Goal: Entertainment & Leisure: Consume media (video, audio)

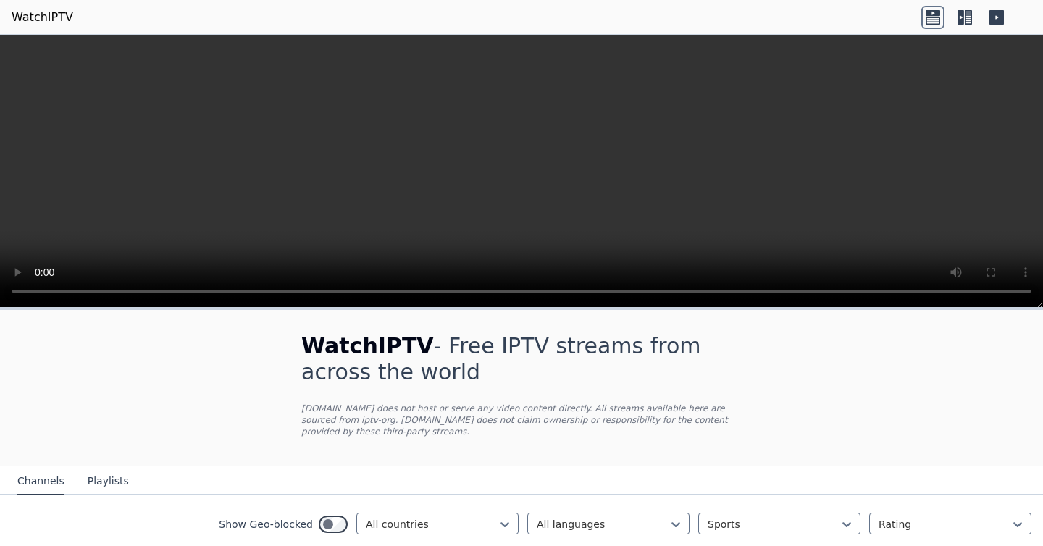
click at [960, 24] on icon at bounding box center [964, 17] width 23 height 23
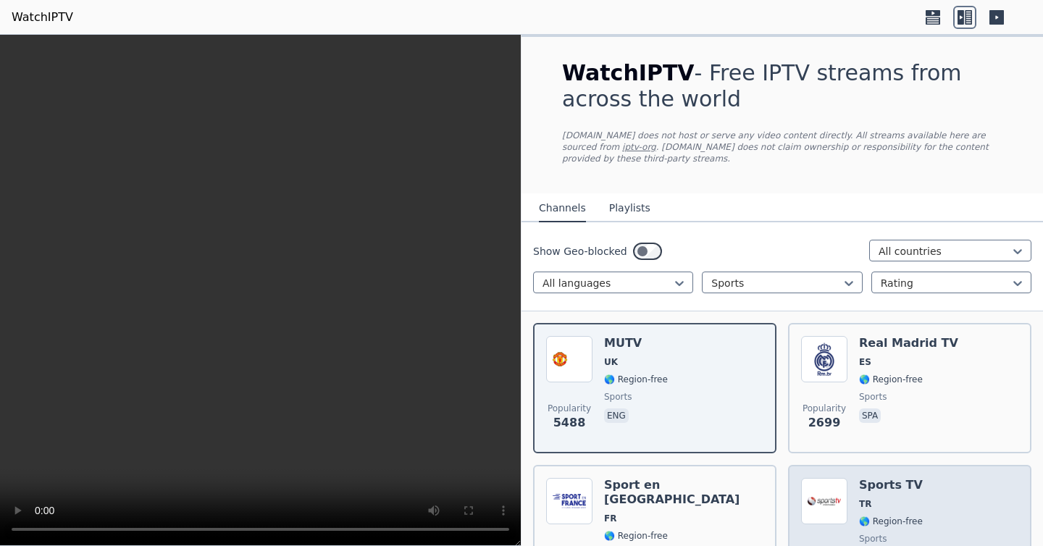
click at [918, 500] on span "TR" at bounding box center [891, 504] width 64 height 12
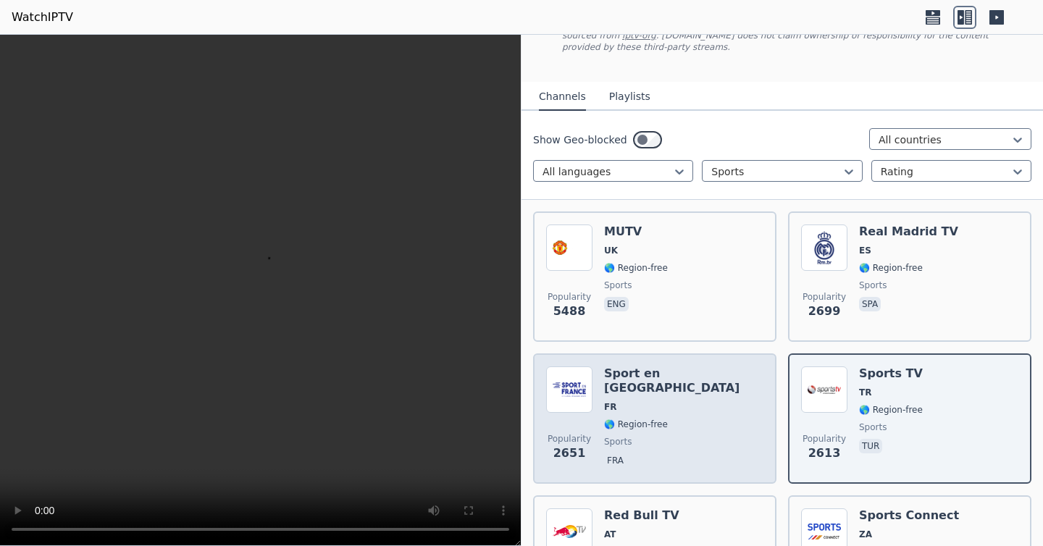
scroll to position [151, 0]
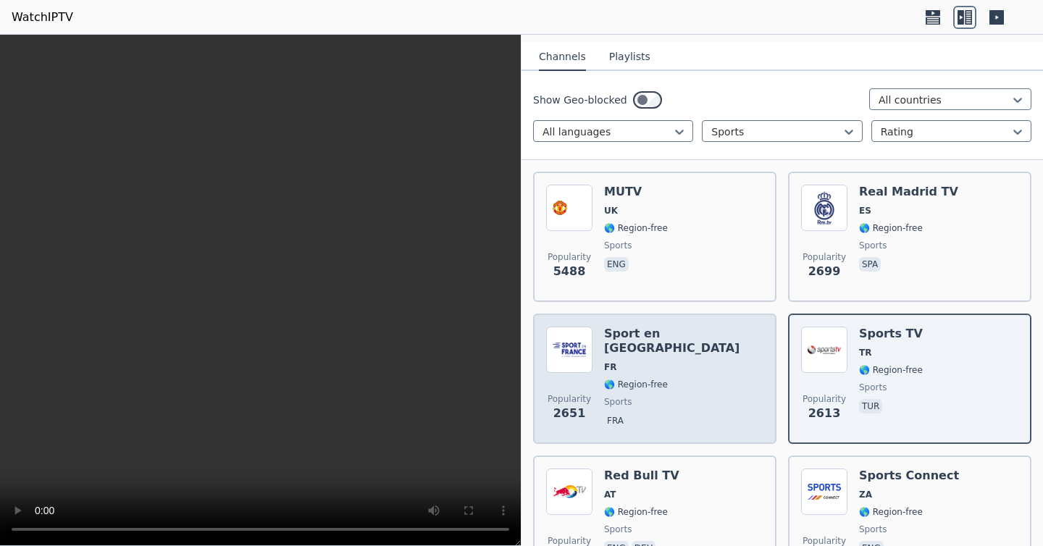
click at [718, 403] on div "Popularity 2651 Sport en France FR 🌎 Region-free sports fra" at bounding box center [654, 379] width 217 height 104
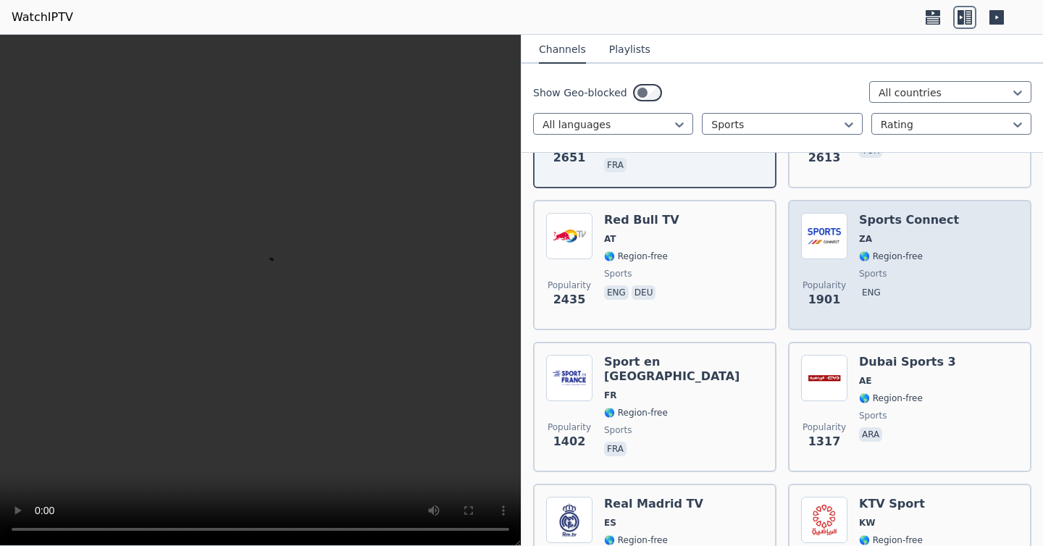
scroll to position [409, 0]
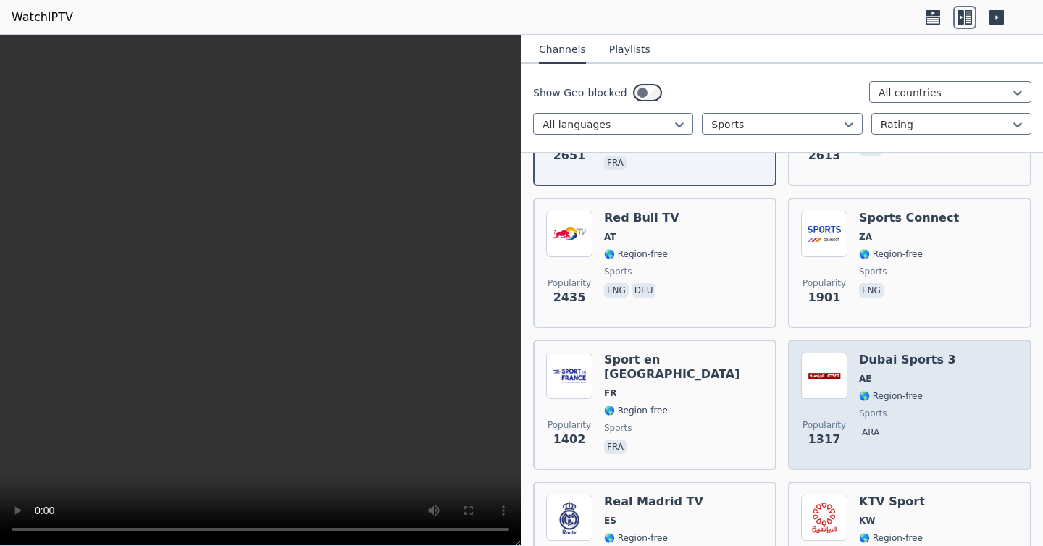
click at [971, 369] on div "Popularity 1317 Dubai Sports 3 AE 🌎 Region-free sports ara" at bounding box center [909, 405] width 217 height 104
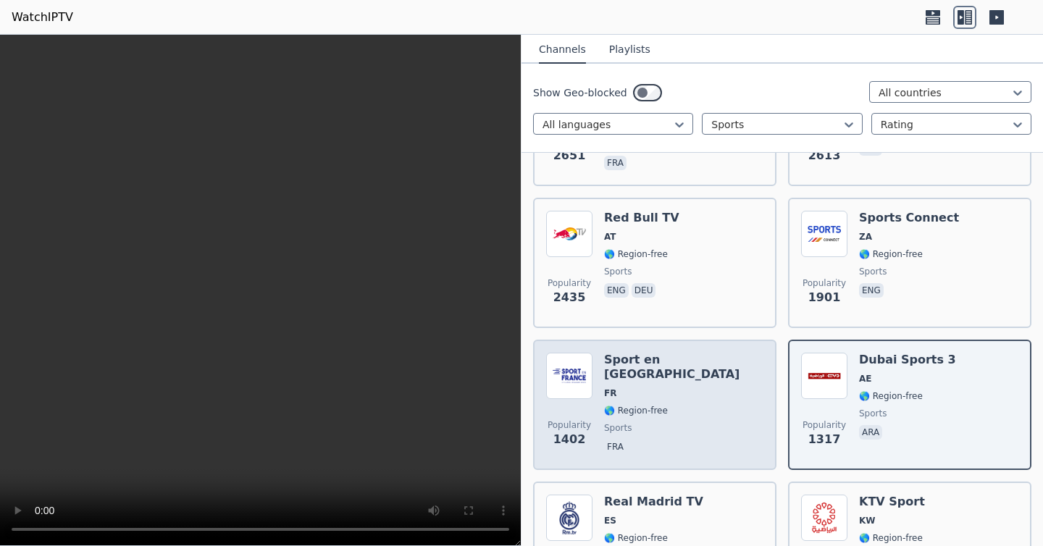
click at [698, 412] on div "Popularity 1402 Sport en France FR 🌎 Region-free sports fra" at bounding box center [654, 405] width 217 height 104
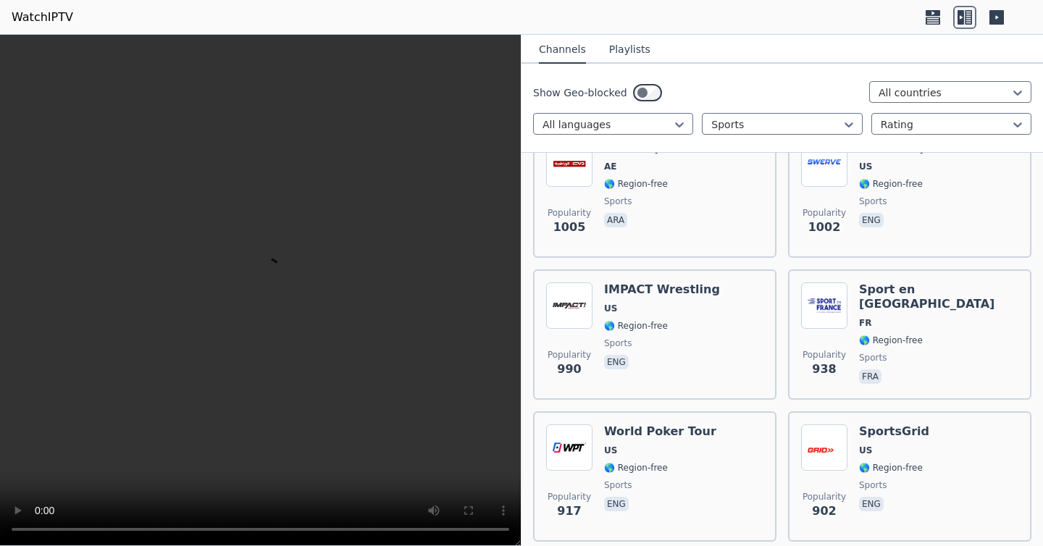
scroll to position [1065, 0]
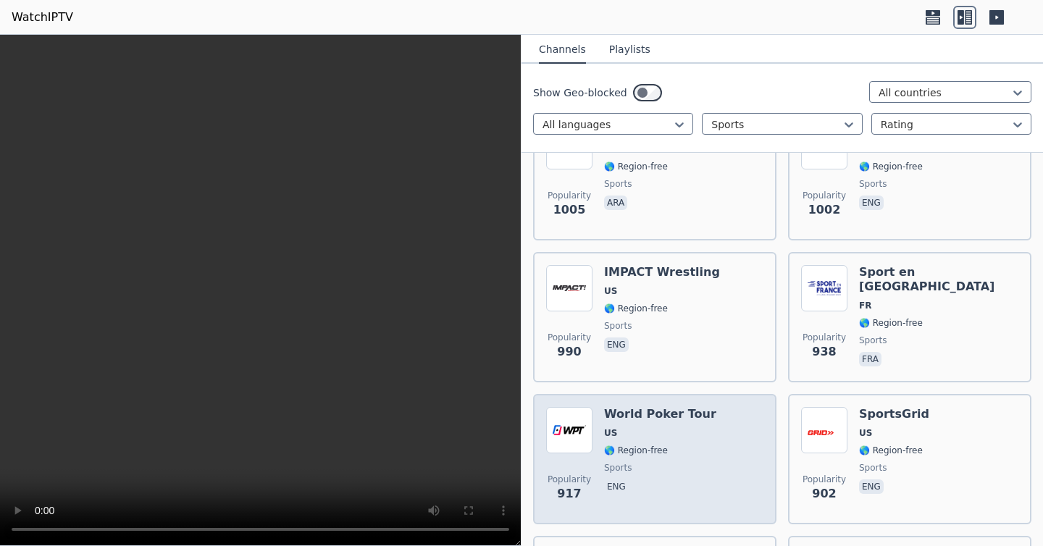
click at [716, 445] on div "Popularity 917 World Poker Tour US 🌎 Region-free sports eng" at bounding box center [654, 459] width 217 height 104
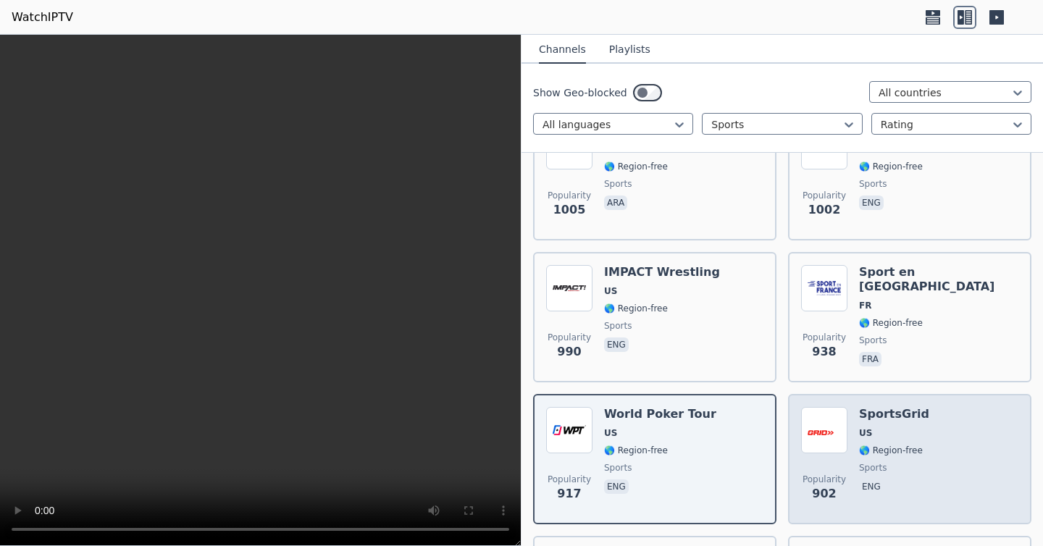
click at [1015, 477] on div "Popularity 902 SportsGrid US 🌎 Region-free sports eng" at bounding box center [909, 459] width 217 height 104
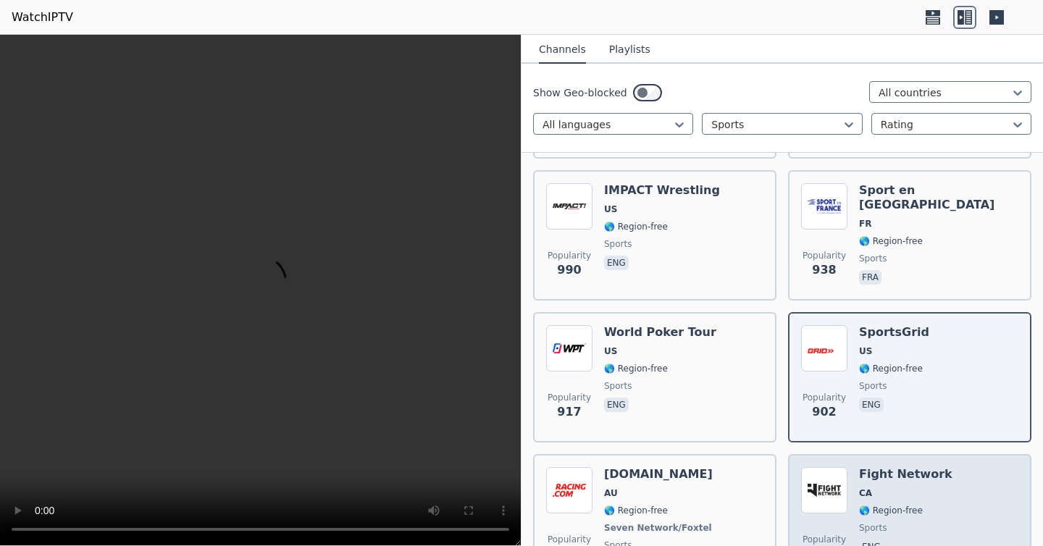
scroll to position [1261, 0]
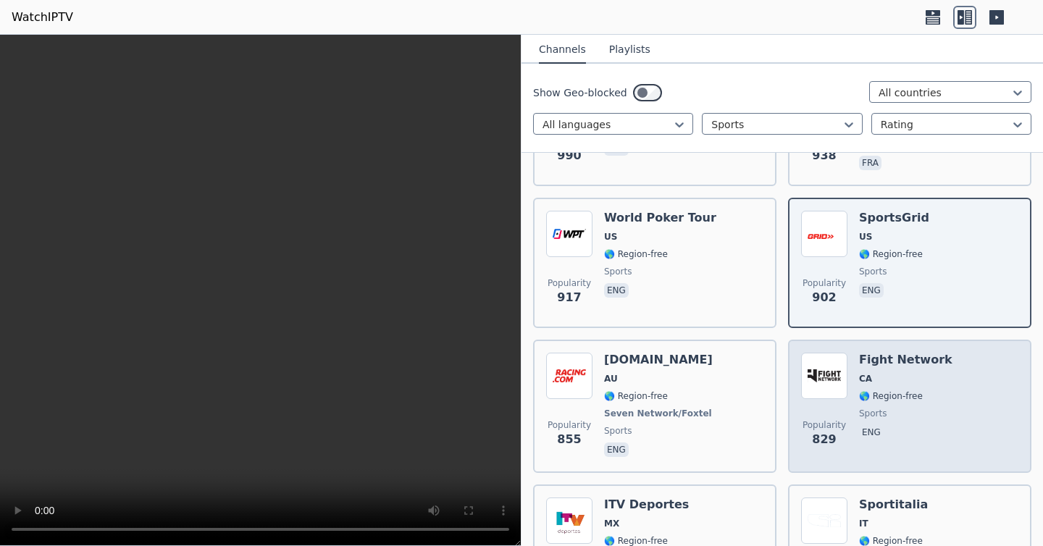
click at [893, 448] on div "Fight Network CA 🌎 Region-free sports eng" at bounding box center [905, 406] width 93 height 107
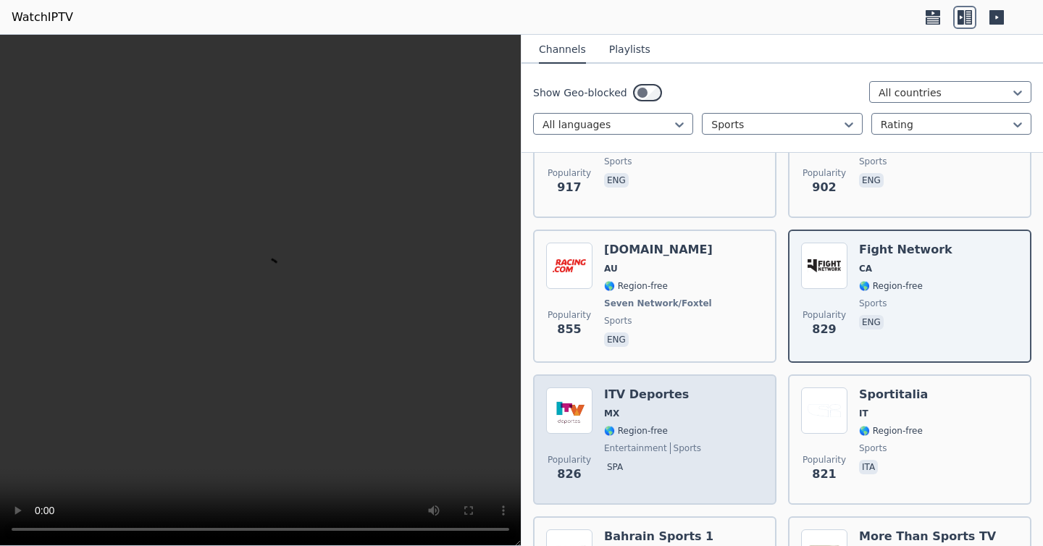
scroll to position [1467, 0]
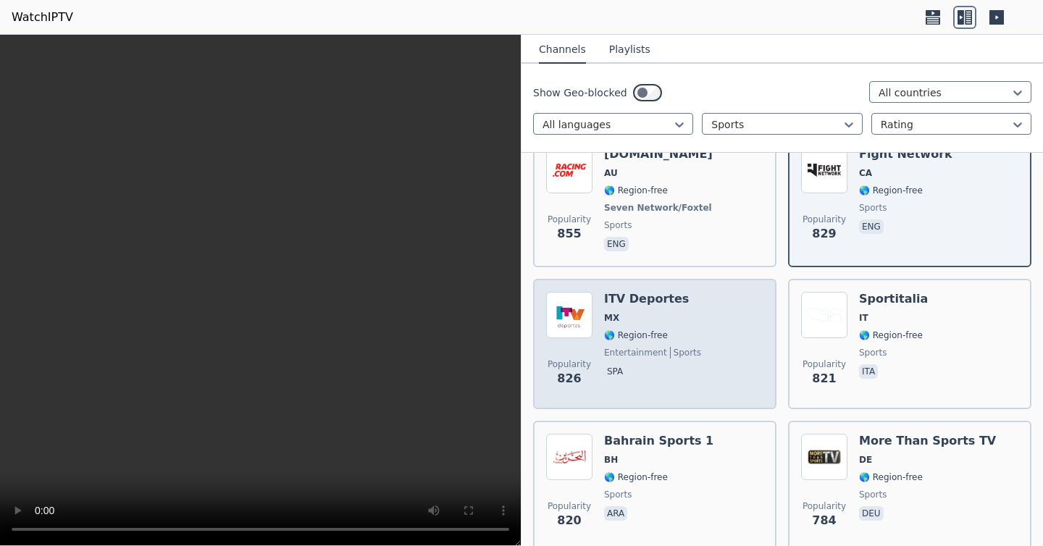
click at [713, 333] on div "Popularity 826 ITV Deportes MX 🌎 Region-free entertainment sports spa" at bounding box center [654, 344] width 217 height 104
